Goal: Check status: Check status

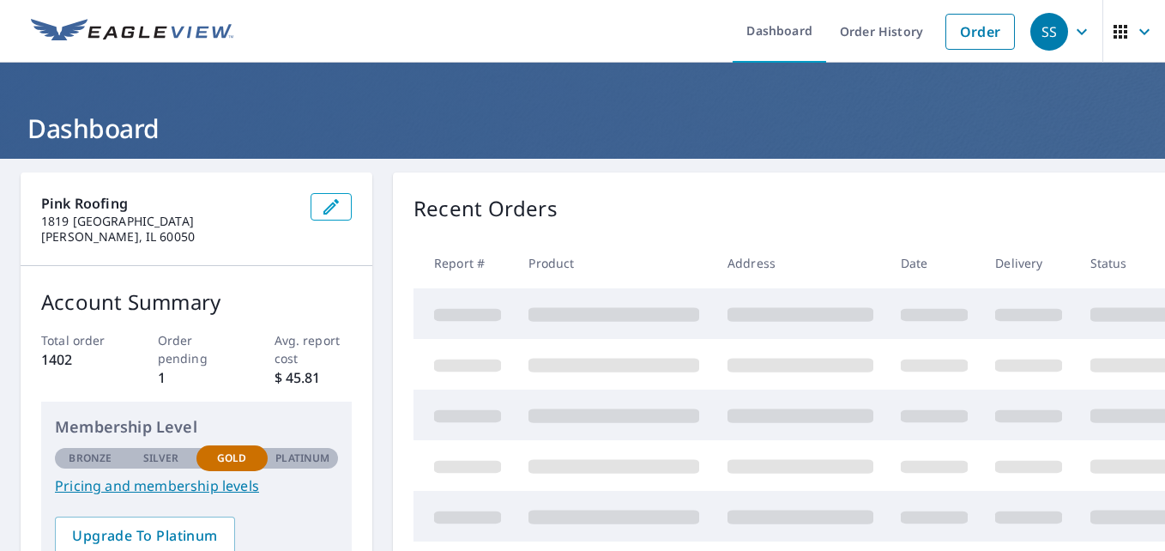
click at [843, 38] on link "Order History" at bounding box center [881, 31] width 111 height 63
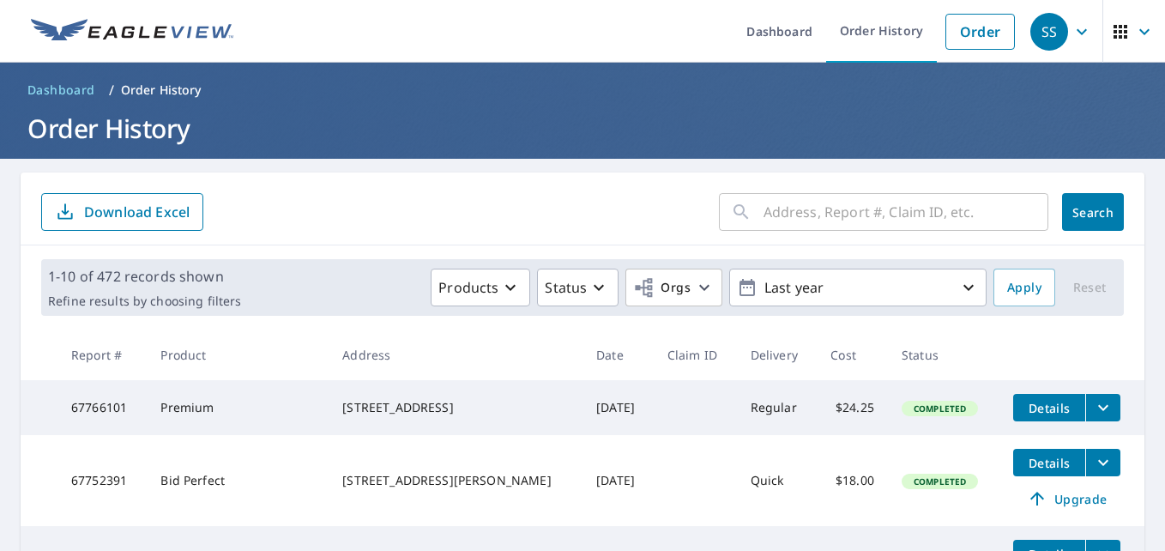
click at [796, 215] on input "text" at bounding box center [905, 212] width 285 height 48
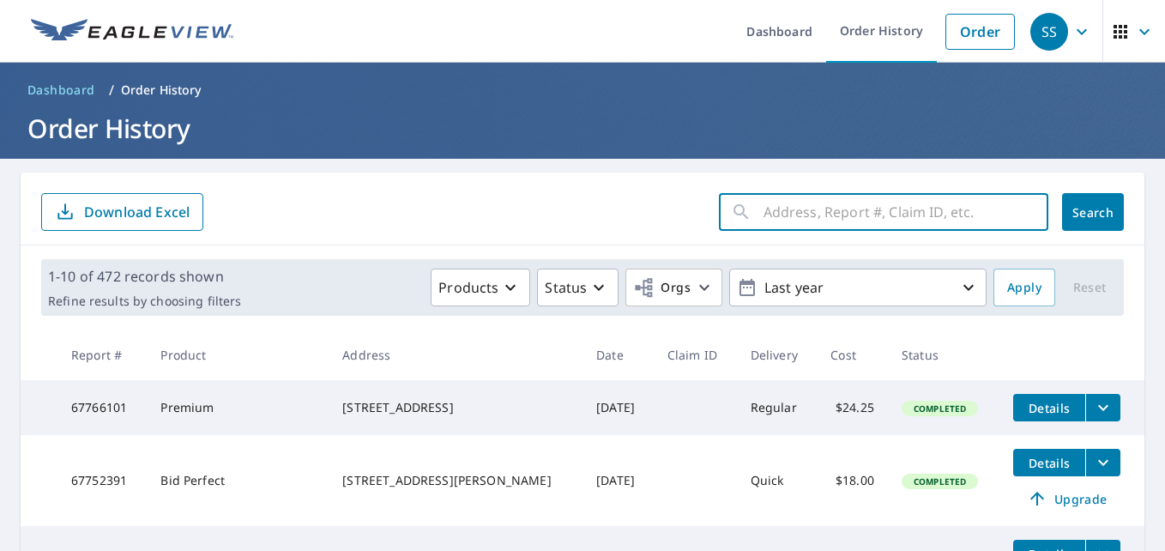
paste input "[STREET_ADDRESS]"
type input "[STREET_ADDRESS]"
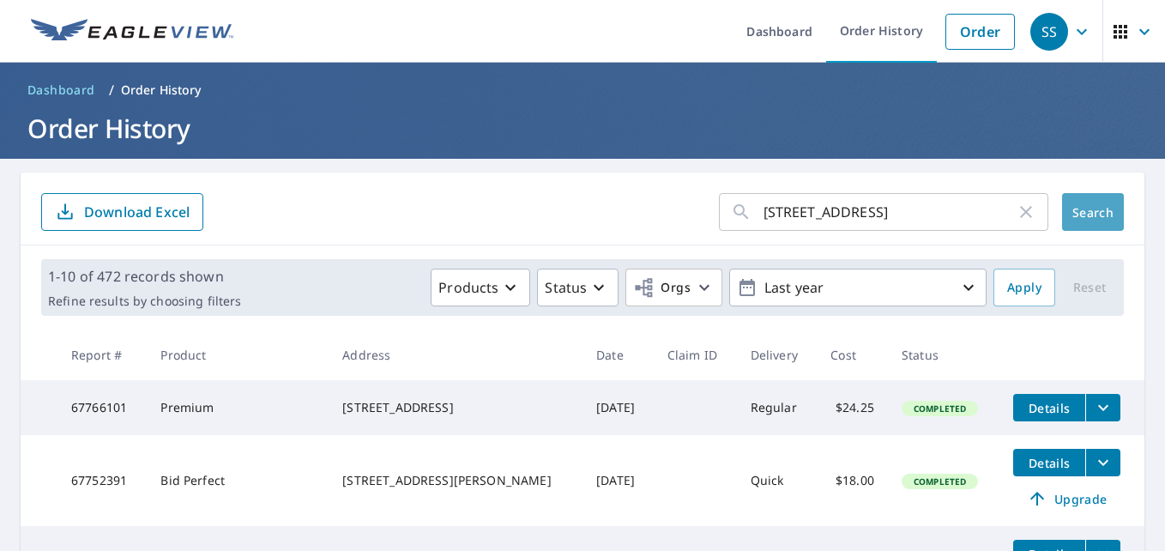
scroll to position [0, 0]
click at [1075, 220] on span "Search" at bounding box center [1092, 212] width 34 height 16
